Goal: Find specific page/section: Find specific page/section

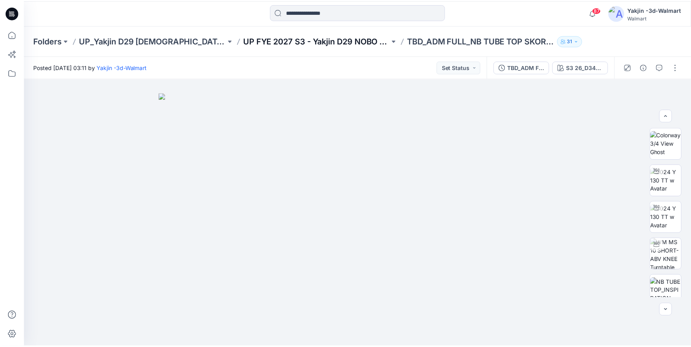
scroll to position [72, 0]
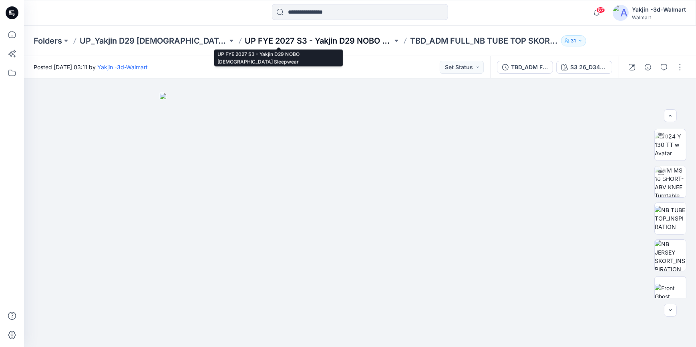
click at [245, 37] on p "UP FYE 2027 S3 - Yakjin D29 NOBO [DEMOGRAPHIC_DATA] Sleepwear" at bounding box center [319, 40] width 148 height 11
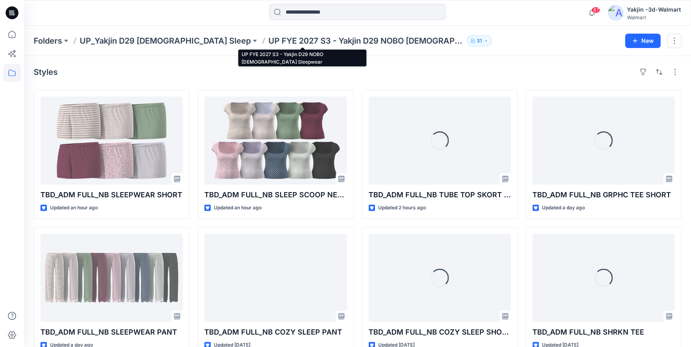
click at [268, 42] on p "UP FYE 2027 S3 - Yakjin D29 NOBO [DEMOGRAPHIC_DATA] Sleepwear" at bounding box center [365, 40] width 195 height 11
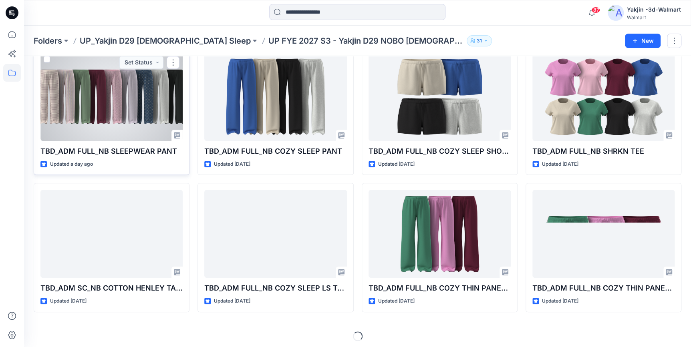
scroll to position [182, 0]
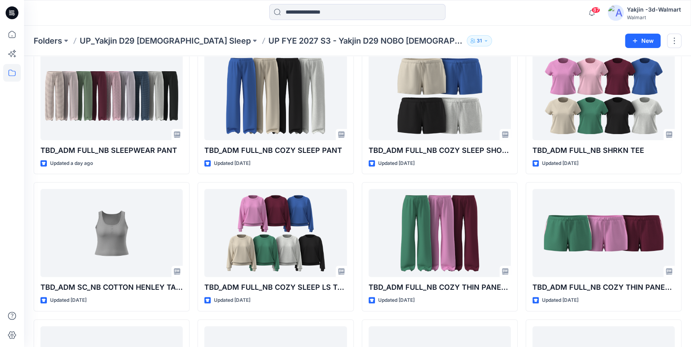
click at [13, 12] on icon at bounding box center [12, 12] width 13 height 13
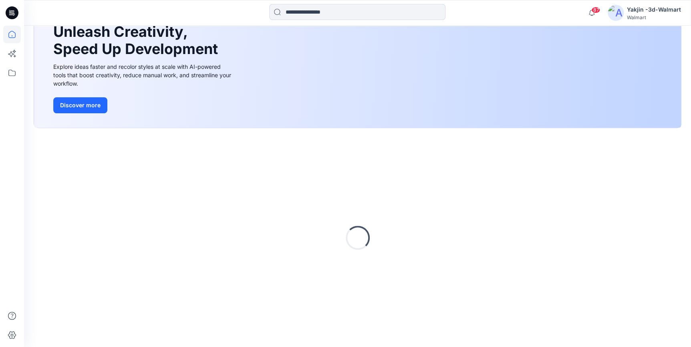
scroll to position [182, 0]
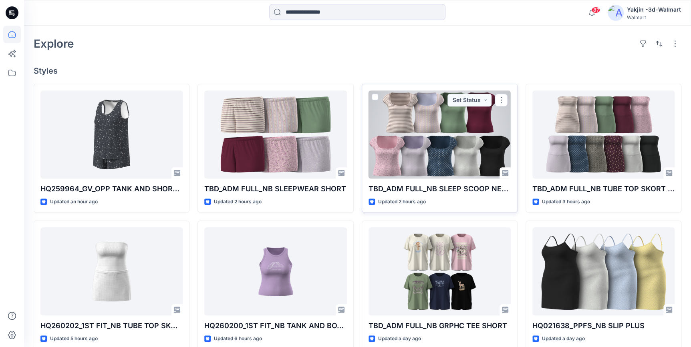
click at [455, 150] on div at bounding box center [439, 134] width 142 height 88
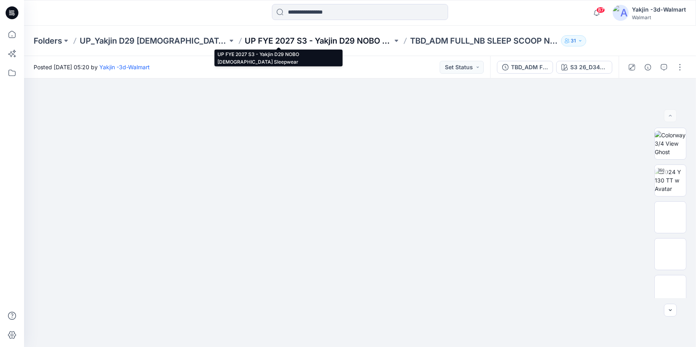
click at [328, 44] on p "UP FYE 2027 S3 - Yakjin D29 NOBO [DEMOGRAPHIC_DATA] Sleepwear" at bounding box center [319, 40] width 148 height 11
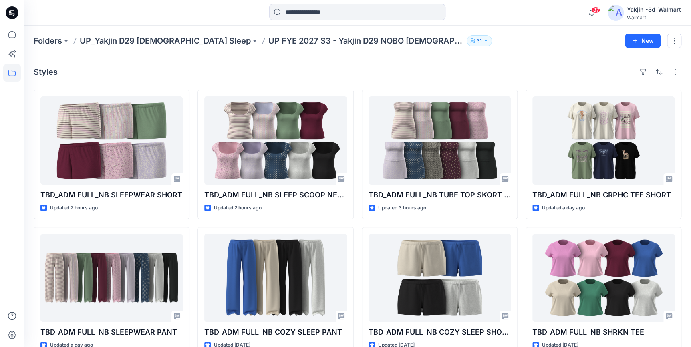
click at [12, 11] on icon at bounding box center [12, 10] width 4 height 0
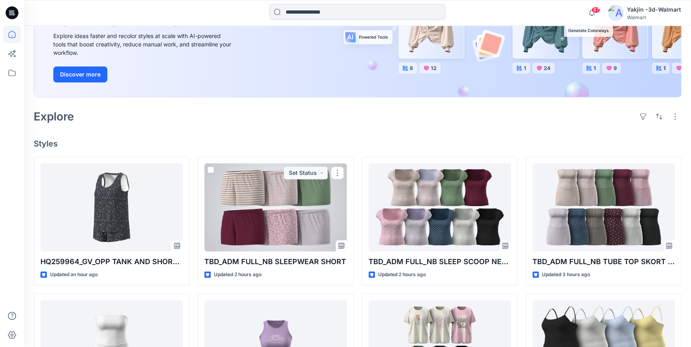
scroll to position [145, 0]
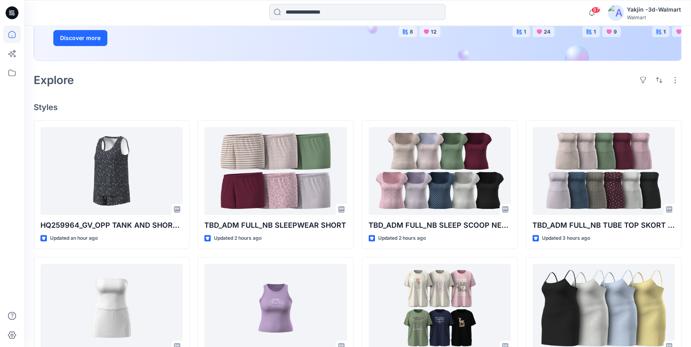
click at [232, 90] on div "Welcome back, Yakjin New New Unleash Creativity, Speed Up Development Explore i…" at bounding box center [357, 220] width 667 height 681
click at [184, 83] on div "Explore" at bounding box center [357, 79] width 647 height 19
click at [163, 92] on div "Welcome back, Yakjin New New Unleash Creativity, Speed Up Development Explore i…" at bounding box center [357, 220] width 667 height 681
